Goal: Find contact information: Find contact information

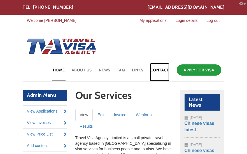
click at [162, 70] on link "Contact" at bounding box center [160, 72] width 20 height 18
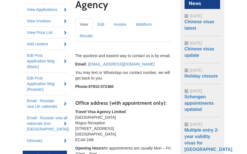
scroll to position [101, 0]
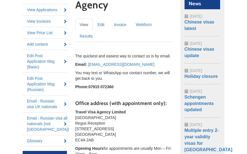
drag, startPoint x: 76, startPoint y: 111, endPoint x: 97, endPoint y: 139, distance: 35.3
click at [97, 139] on p "Travel Visa Agency Limited Ludgate House Regus Reception 107 Fleet Street Londo…" at bounding box center [123, 126] width 97 height 34
copy p "Travel Visa Agency Limited Ludgate House Regus Reception 107 Fleet Street Londo…"
